Goal: Task Accomplishment & Management: Manage account settings

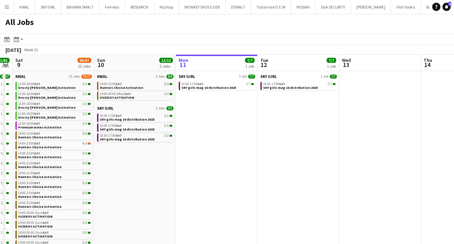
scroll to position [0, 149]
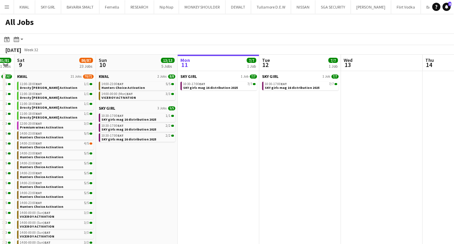
drag, startPoint x: 47, startPoint y: 212, endPoint x: 147, endPoint y: 221, distance: 100.6
click at [147, 221] on app-calendar-viewport "Thu 7 14/14 2 Jobs Fri 8 81/81 21 Jobs Sat 9 86/87 23 Jobs Sun 10 13/13 5 Jobs …" at bounding box center [227, 198] width 454 height 287
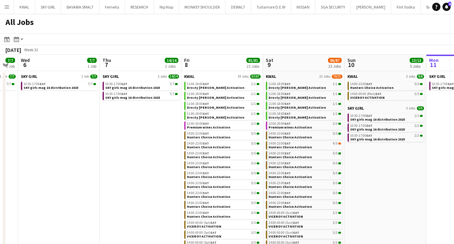
scroll to position [0, 187]
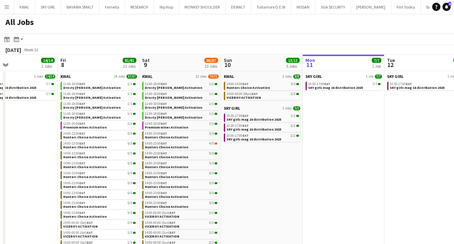
drag, startPoint x: 132, startPoint y: 183, endPoint x: 257, endPoint y: 208, distance: 128.0
click at [257, 208] on app-calendar-viewport "Tue 5 7/7 1 Job Wed 6 7/7 1 Job Thu 7 14/14 2 Jobs Fri 8 81/81 21 Jobs Sat 9 86…" at bounding box center [227, 198] width 454 height 287
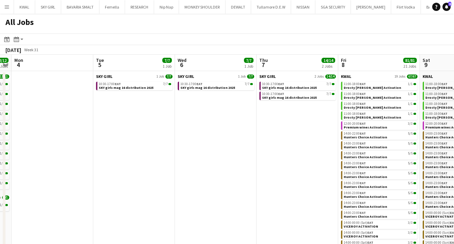
scroll to position [0, 151]
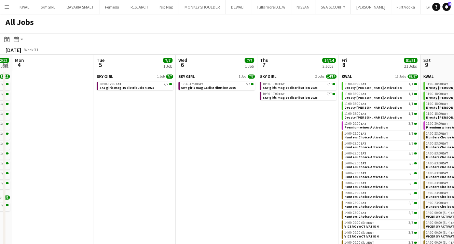
drag, startPoint x: 21, startPoint y: 146, endPoint x: 302, endPoint y: 141, distance: 281.4
click at [302, 141] on app-calendar-viewport "Sat 2 27/27 15 Jobs Sun 3 12/12 12 Jobs Mon 4 Tue 5 7/7 1 Job Wed 6 7/7 1 Job T…" at bounding box center [227, 198] width 454 height 287
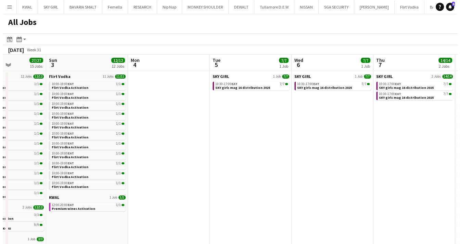
scroll to position [0, 295]
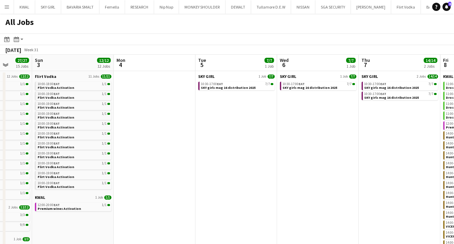
drag, startPoint x: 142, startPoint y: 190, endPoint x: 243, endPoint y: 181, distance: 102.0
click at [243, 181] on app-calendar-viewport "Wed 30 Thu 31 Fri 1 18/18 14 Jobs Sat 2 27/27 15 Jobs Sun 3 12/12 12 Jobs Mon 4…" at bounding box center [227, 198] width 454 height 287
click at [8, 10] on button "Menu" at bounding box center [7, 7] width 14 height 14
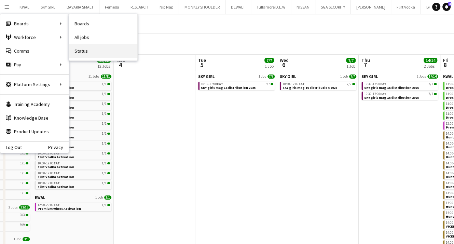
click at [82, 53] on link "Status" at bounding box center [103, 51] width 68 height 14
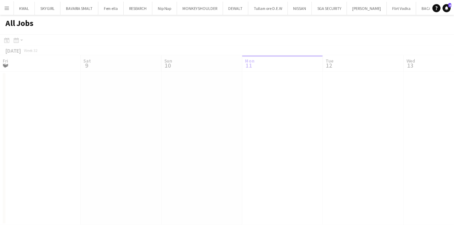
scroll to position [0, 163]
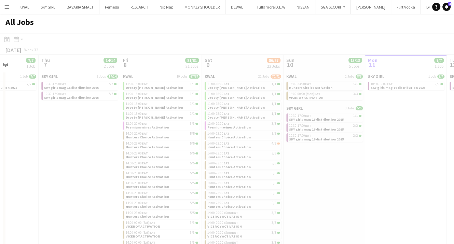
drag, startPoint x: 82, startPoint y: 154, endPoint x: 405, endPoint y: 147, distance: 322.8
click at [406, 147] on app-all-jobs "All Jobs Date picker [DATE] [DATE] [DATE] M [DATE] T [DATE] W [DATE] T [DATE] F…" at bounding box center [227, 178] width 454 height 328
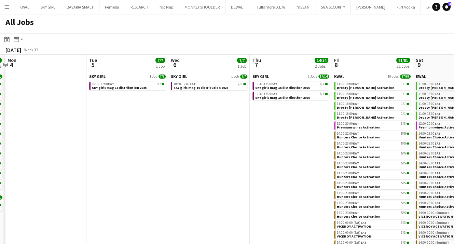
drag, startPoint x: 49, startPoint y: 167, endPoint x: 260, endPoint y: 163, distance: 211.7
click at [260, 163] on app-calendar-viewport "Sat 2 27/27 15 Jobs Sun 3 12/12 12 Jobs Mon 4 Tue 5 7/7 1 Job Wed 6 7/7 1 Job T…" at bounding box center [227, 198] width 454 height 287
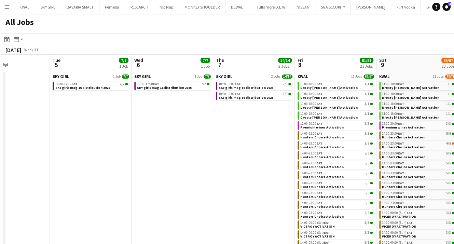
scroll to position [0, 200]
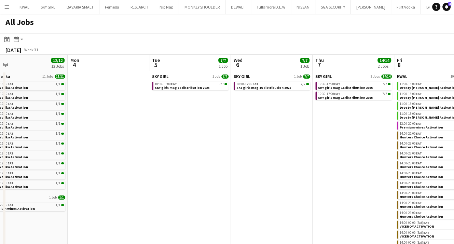
drag, startPoint x: 136, startPoint y: 189, endPoint x: 182, endPoint y: 190, distance: 45.8
click at [187, 190] on app-calendar-viewport "Thu 31 Fri 1 18/18 14 Jobs Sat 2 27/27 15 Jobs Sun 3 12/12 12 Jobs Mon 4 Tue 5 …" at bounding box center [227, 198] width 454 height 287
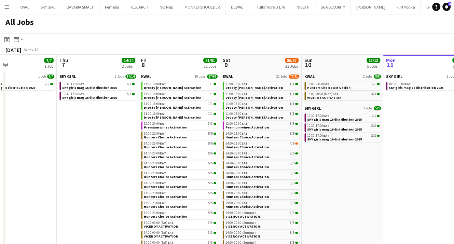
drag, startPoint x: 196, startPoint y: 162, endPoint x: 38, endPoint y: 166, distance: 158.0
click at [38, 166] on app-calendar-viewport "Sun 3 12/12 12 Jobs Mon 4 Tue 5 7/7 1 Job Wed 6 7/7 1 Job Thu 7 14/14 2 Jobs Fr…" at bounding box center [227, 198] width 454 height 287
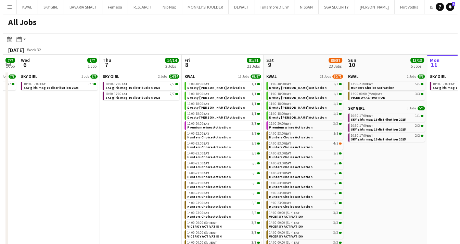
scroll to position [0, 147]
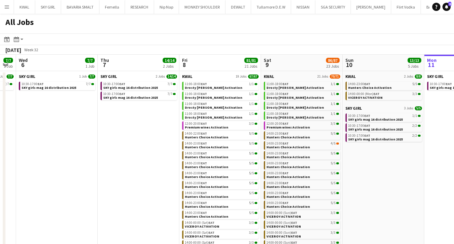
drag, startPoint x: 106, startPoint y: 158, endPoint x: 147, endPoint y: 170, distance: 42.7
click at [147, 170] on app-calendar-viewport "Mon 4 Tue 5 7/7 1 Job Wed 6 7/7 1 Job Thu 7 14/14 2 Jobs Fri 8 81/81 21 Jobs Sa…" at bounding box center [227, 198] width 454 height 287
click at [7, 7] on app-icon "Menu" at bounding box center [6, 6] width 5 height 5
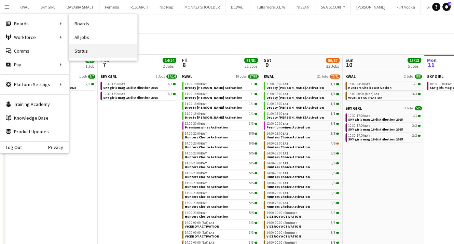
click at [93, 49] on link "Status" at bounding box center [103, 51] width 68 height 14
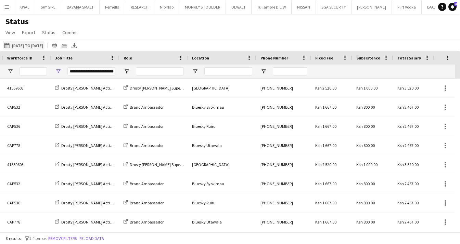
click at [22, 48] on button "[DATE] to [DATE] [DATE] to [DATE]" at bounding box center [24, 45] width 42 height 8
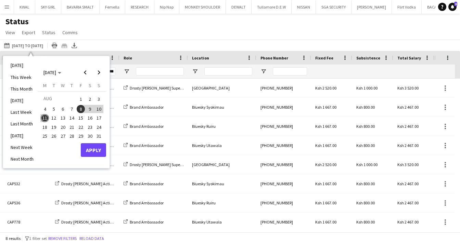
click at [52, 109] on span "5" at bounding box center [54, 109] width 8 height 8
click at [54, 118] on span "12" at bounding box center [54, 118] width 8 height 8
click at [93, 155] on button "Apply" at bounding box center [93, 150] width 25 height 14
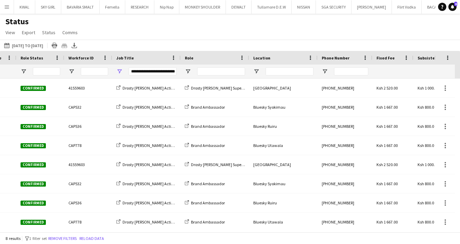
scroll to position [0, 278]
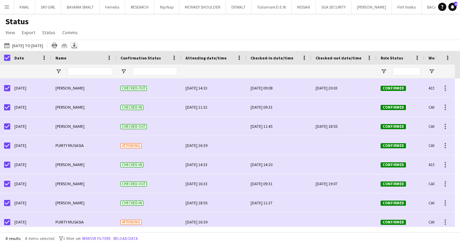
click at [77, 47] on icon "Export XLSX" at bounding box center [73, 45] width 5 height 5
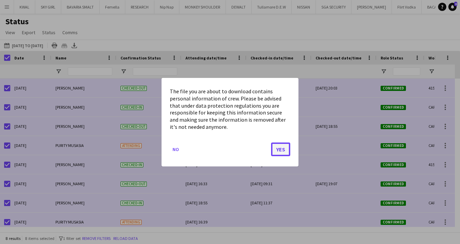
click at [277, 151] on button "Yes" at bounding box center [280, 149] width 19 height 14
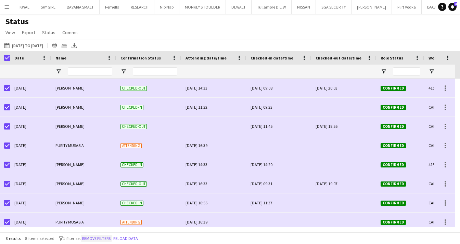
click at [103, 240] on button "Remove filters" at bounding box center [96, 239] width 31 height 8
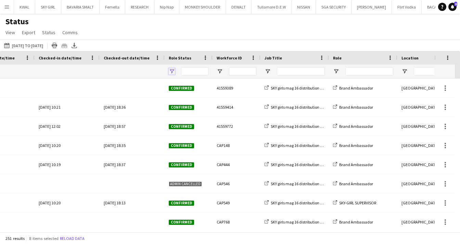
click at [170, 72] on span "Open Filter Menu" at bounding box center [172, 71] width 6 height 6
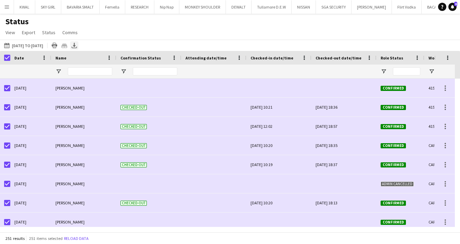
click at [78, 46] on div "Export XLSX" at bounding box center [74, 45] width 8 height 8
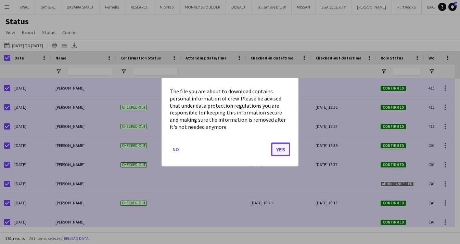
click at [281, 151] on button "Yes" at bounding box center [280, 149] width 19 height 14
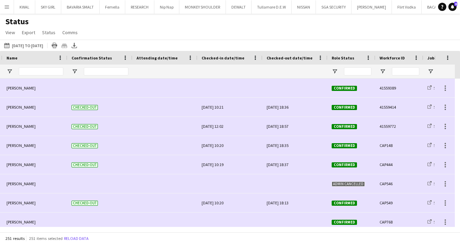
scroll to position [0, 183]
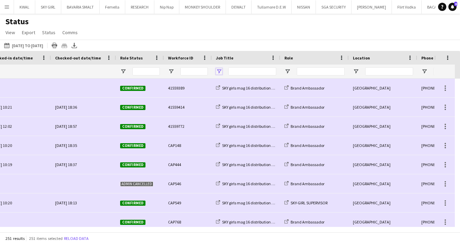
click at [218, 71] on span "Open Filter Menu" at bounding box center [219, 71] width 6 height 6
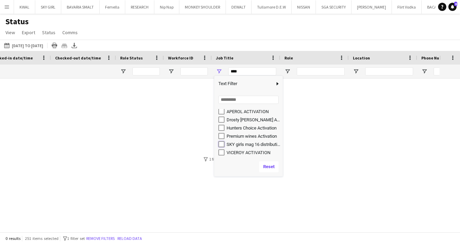
type input "**********"
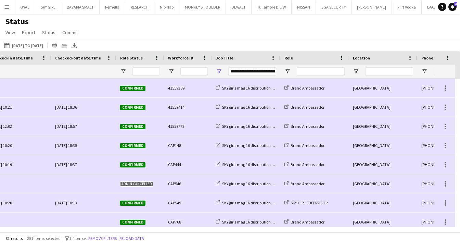
click at [271, 39] on div "Status View Views Default view New view Update view Delete view Edit name Custo…" at bounding box center [230, 27] width 460 height 23
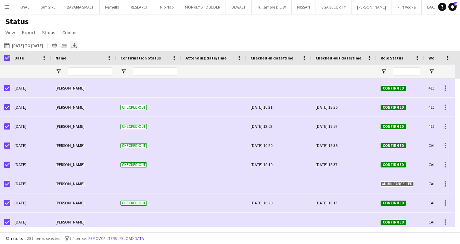
click at [77, 48] on icon "Export XLSX" at bounding box center [73, 45] width 5 height 5
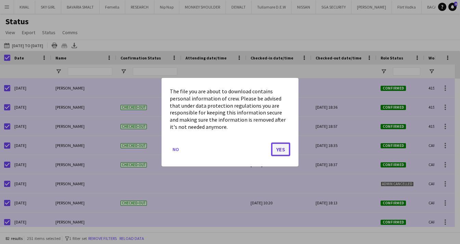
drag, startPoint x: 279, startPoint y: 148, endPoint x: 79, endPoint y: 122, distance: 202.3
click at [279, 148] on button "Yes" at bounding box center [280, 149] width 19 height 14
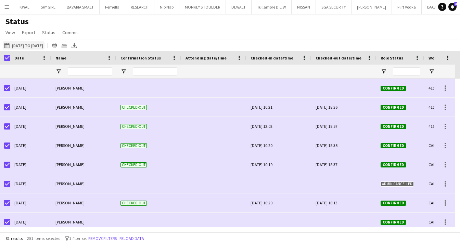
click at [30, 47] on button "[DATE] to [DATE] [DATE] to [DATE]" at bounding box center [24, 45] width 42 height 8
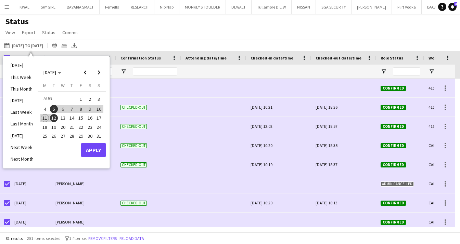
click at [157, 32] on div "Status View Views Default view New view Update view Delete view Edit name Custo…" at bounding box center [230, 27] width 460 height 23
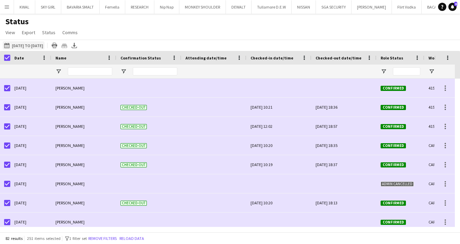
click at [22, 46] on button "[DATE] to [DATE] [DATE] to [DATE]" at bounding box center [24, 45] width 42 height 8
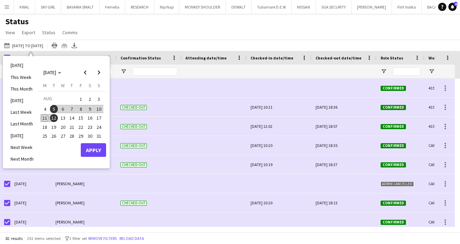
click at [97, 107] on span "10" at bounding box center [99, 109] width 8 height 8
click at [91, 151] on button "Apply" at bounding box center [93, 150] width 25 height 14
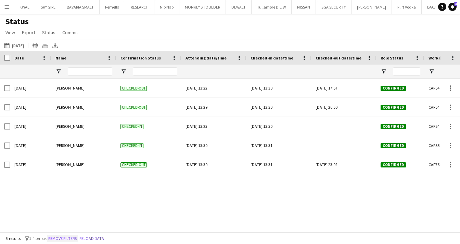
click at [75, 238] on button "Remove filters" at bounding box center [62, 239] width 31 height 8
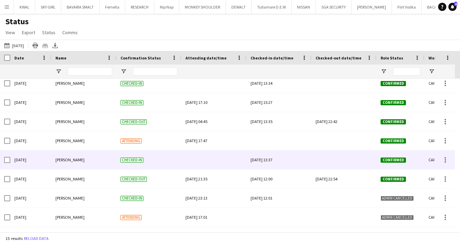
scroll to position [0, 0]
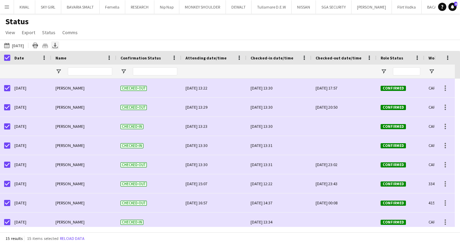
click at [66, 46] on div "[DATE] to [DATE] [DATE] [DATE] This Week This Month [DATE] Last Week Last Month…" at bounding box center [230, 45] width 460 height 11
click at [58, 46] on icon "Export XLSX" at bounding box center [54, 45] width 5 height 5
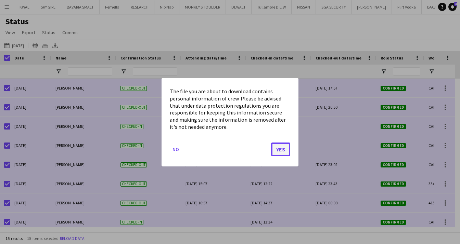
click at [283, 148] on button "Yes" at bounding box center [280, 149] width 19 height 14
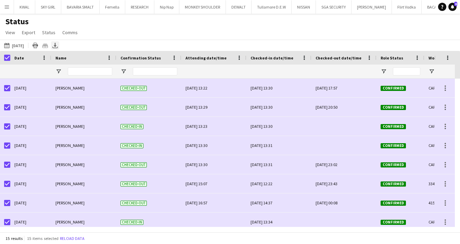
click at [58, 46] on icon "Export XLSX" at bounding box center [54, 45] width 5 height 5
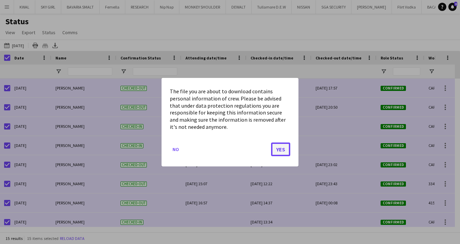
click at [281, 153] on button "Yes" at bounding box center [280, 149] width 19 height 14
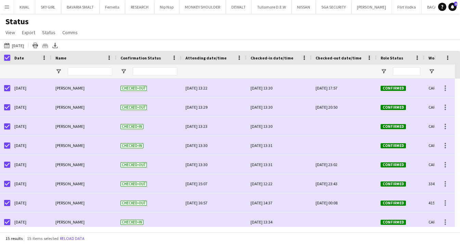
click at [10, 9] on button "Menu" at bounding box center [7, 7] width 14 height 14
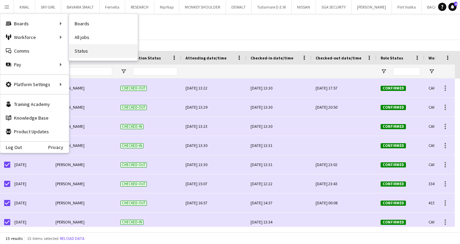
click at [86, 50] on link "Status" at bounding box center [103, 51] width 68 height 14
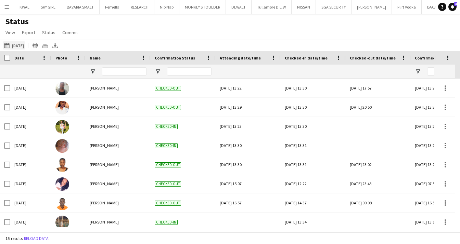
click at [20, 45] on button "[DATE] to [DATE] [DATE]" at bounding box center [14, 45] width 23 height 8
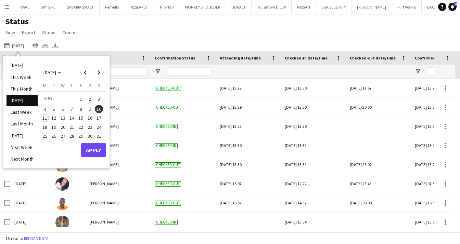
click at [45, 122] on span "11" at bounding box center [45, 118] width 8 height 8
click at [90, 152] on button "Apply" at bounding box center [93, 150] width 25 height 14
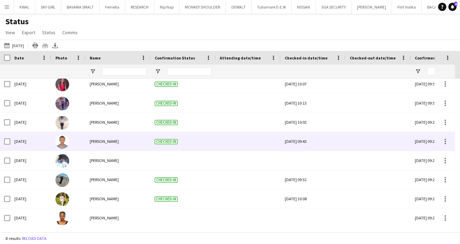
scroll to position [5, 0]
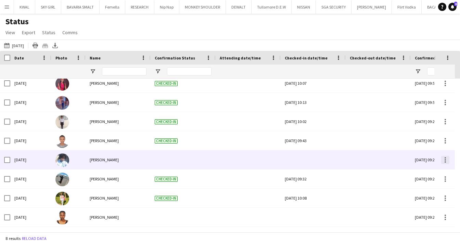
click at [446, 160] on div at bounding box center [445, 160] width 8 height 8
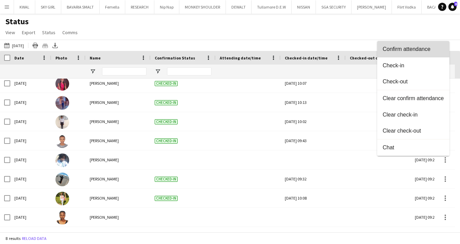
click at [409, 47] on span "Confirm attendance" at bounding box center [412, 49] width 61 height 6
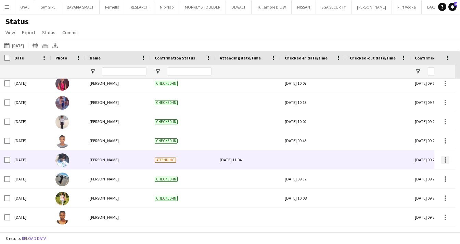
click at [446, 160] on div at bounding box center [445, 160] width 8 height 8
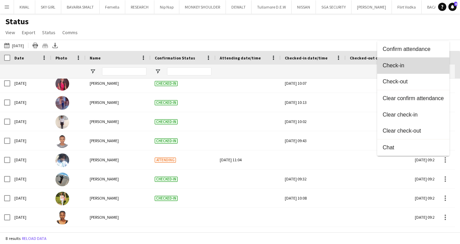
click at [398, 66] on span "Check-in" at bounding box center [412, 66] width 61 height 6
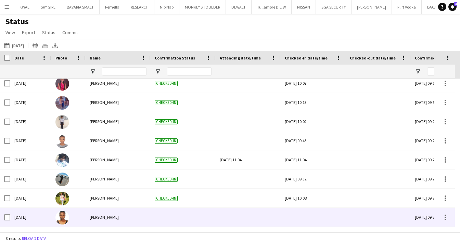
click at [166, 217] on div at bounding box center [182, 217] width 65 height 19
click at [169, 217] on div at bounding box center [182, 217] width 65 height 19
click at [170, 216] on div at bounding box center [182, 217] width 65 height 19
drag, startPoint x: 171, startPoint y: 216, endPoint x: 184, endPoint y: 220, distance: 14.3
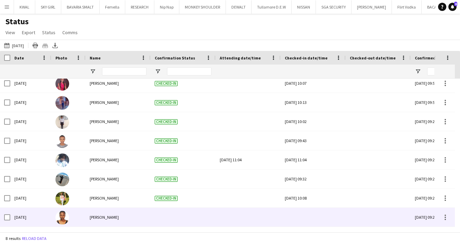
click at [171, 216] on div at bounding box center [182, 217] width 65 height 19
click at [310, 215] on div at bounding box center [312, 217] width 57 height 19
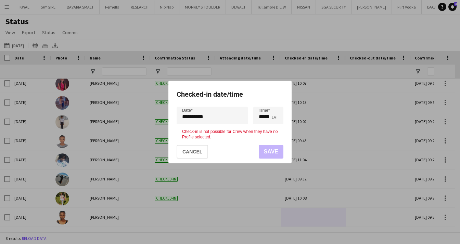
click at [310, 215] on div at bounding box center [230, 122] width 460 height 244
click at [201, 151] on button "Cancel" at bounding box center [191, 152] width 31 height 14
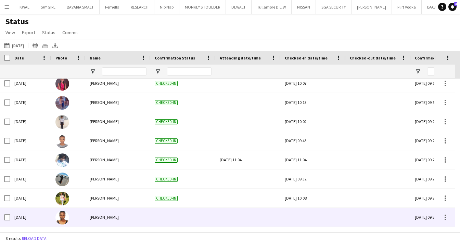
click at [230, 216] on div at bounding box center [247, 217] width 57 height 19
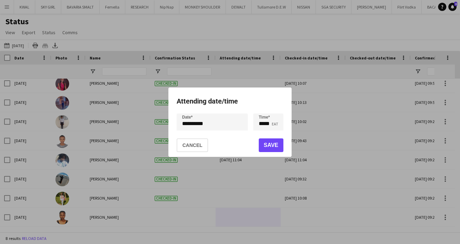
click at [230, 216] on div at bounding box center [230, 122] width 460 height 244
click at [267, 125] on input "*****" at bounding box center [268, 122] width 30 height 17
click at [263, 125] on input "*****" at bounding box center [268, 122] width 30 height 17
click at [269, 124] on input "*****" at bounding box center [268, 122] width 30 height 17
type input "*****"
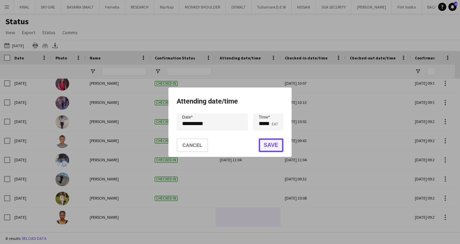
click at [275, 146] on button "Save" at bounding box center [270, 145] width 25 height 14
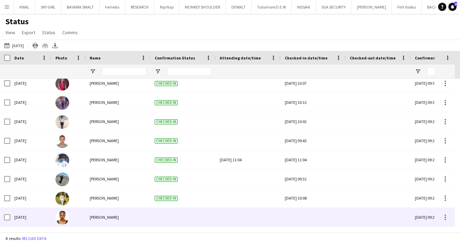
click at [185, 216] on div at bounding box center [182, 217] width 65 height 19
click at [300, 219] on div at bounding box center [312, 217] width 57 height 19
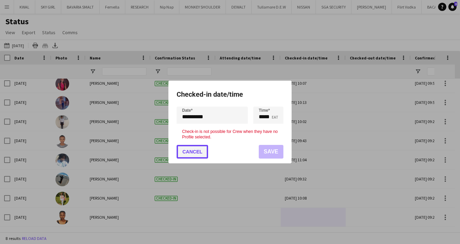
click at [197, 152] on button "Cancel" at bounding box center [191, 152] width 31 height 14
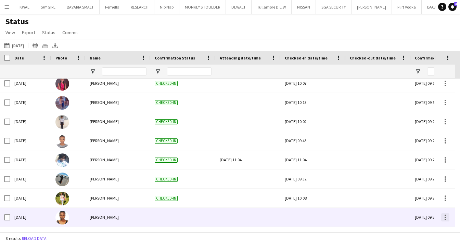
click at [445, 218] on div at bounding box center [445, 217] width 8 height 8
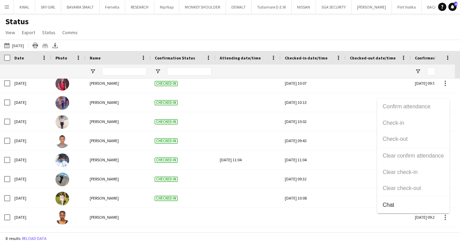
click at [221, 214] on div at bounding box center [230, 122] width 460 height 244
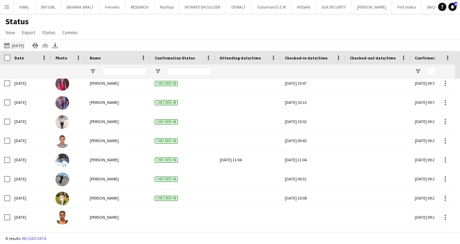
click at [19, 45] on button "[DATE] to [DATE] [DATE]" at bounding box center [14, 45] width 23 height 8
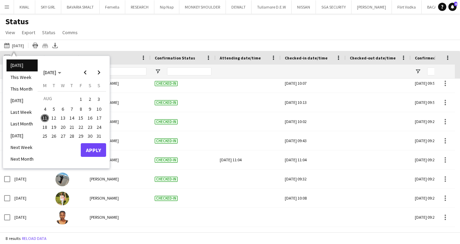
click at [101, 107] on span "10" at bounding box center [99, 109] width 8 height 8
click at [94, 148] on button "Apply" at bounding box center [93, 150] width 25 height 14
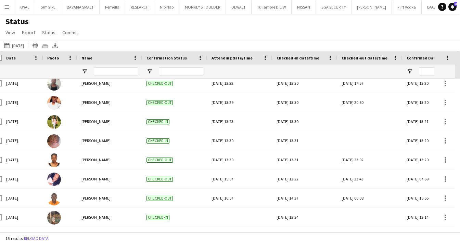
scroll to position [0, 10]
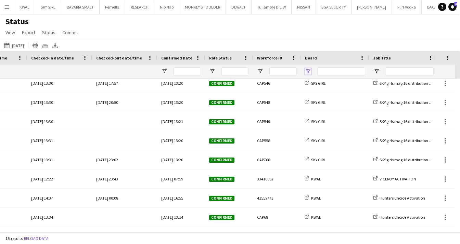
click at [310, 70] on span "Open Filter Menu" at bounding box center [308, 71] width 6 height 6
type input "********"
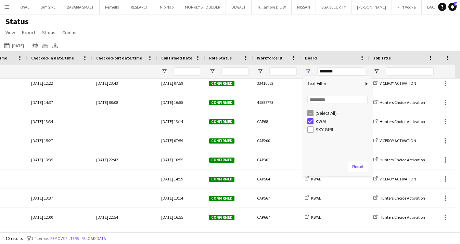
click at [297, 29] on div "Status View Views Default view New view Update view Delete view Edit name Custo…" at bounding box center [230, 27] width 460 height 23
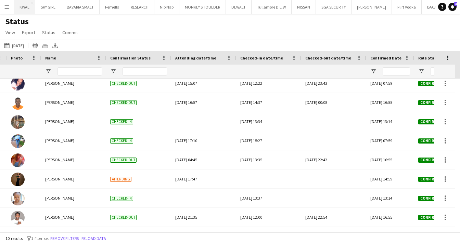
click at [18, 9] on button "KWAL Close" at bounding box center [24, 6] width 21 height 13
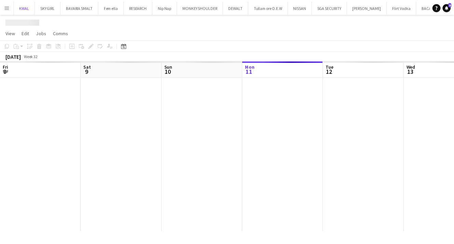
scroll to position [0, 163]
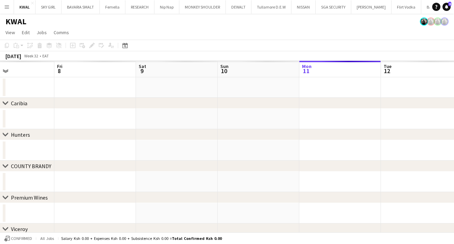
drag, startPoint x: 92, startPoint y: 175, endPoint x: 295, endPoint y: 179, distance: 202.8
click at [297, 179] on app-calendar-viewport "Wed 6 Thu 7 Fri 8 Sat 9 Sun 10 Mon 11 Tue 12 Wed 13 Thu 14 Fri 15 Sat 16" at bounding box center [227, 205] width 454 height 289
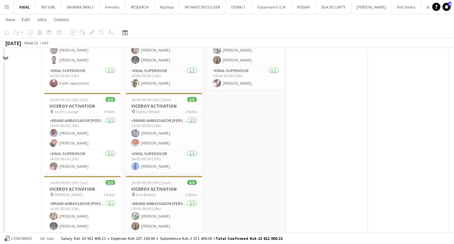
scroll to position [1128, 0]
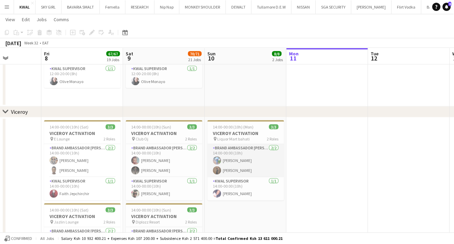
click at [247, 173] on app-card-role "Brand Ambassador kwal [DATE] 14:00-00:00 (10h) Goretty [PERSON_NAME]" at bounding box center [246, 160] width 77 height 33
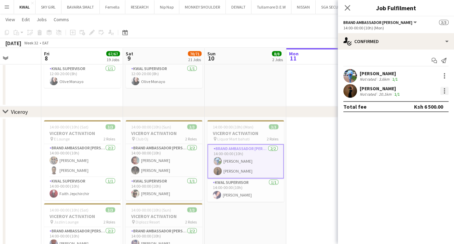
click at [443, 89] on div at bounding box center [445, 91] width 8 height 8
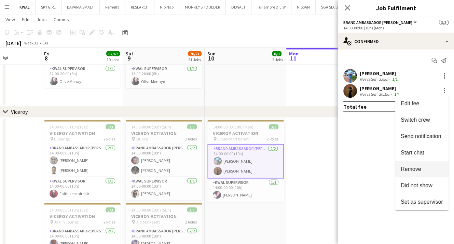
click at [419, 170] on span "Remove" at bounding box center [411, 169] width 21 height 6
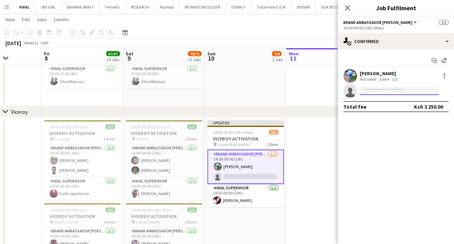
click at [370, 92] on input at bounding box center [399, 91] width 79 height 8
paste input "**********"
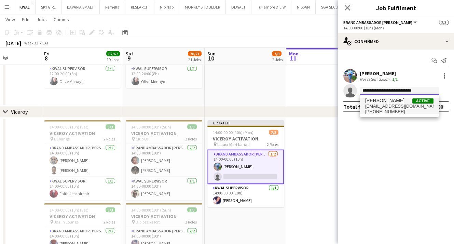
type input "**********"
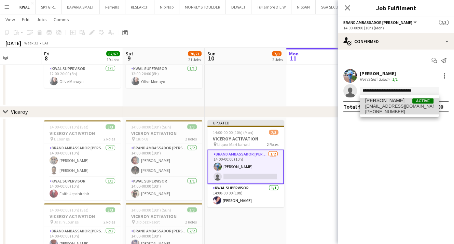
click at [379, 108] on span "[EMAIL_ADDRESS][DOMAIN_NAME]" at bounding box center [399, 106] width 68 height 5
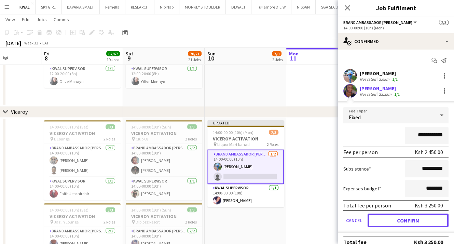
drag, startPoint x: 398, startPoint y: 222, endPoint x: 309, endPoint y: 153, distance: 112.3
click at [397, 222] on button "Confirm" at bounding box center [408, 221] width 81 height 14
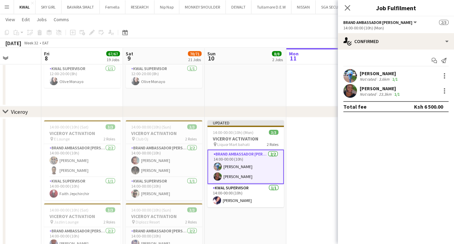
drag, startPoint x: 307, startPoint y: 148, endPoint x: 369, endPoint y: 76, distance: 94.8
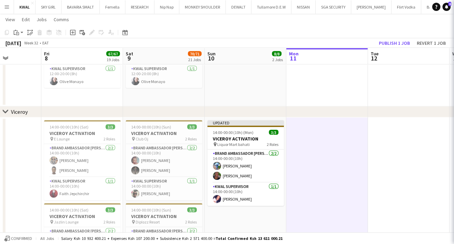
scroll to position [0, 204]
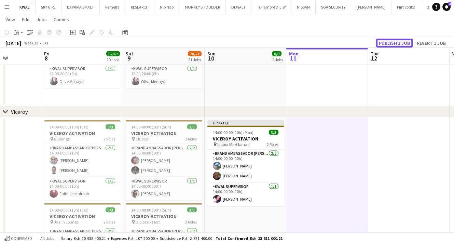
click at [383, 42] on button "Publish 1 job" at bounding box center [394, 43] width 37 height 9
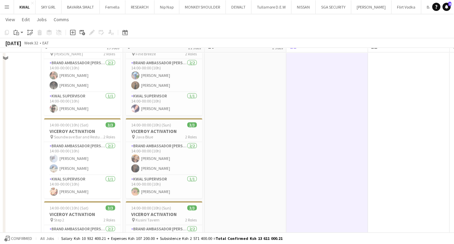
scroll to position [1368, 0]
